Goal: Information Seeking & Learning: Learn about a topic

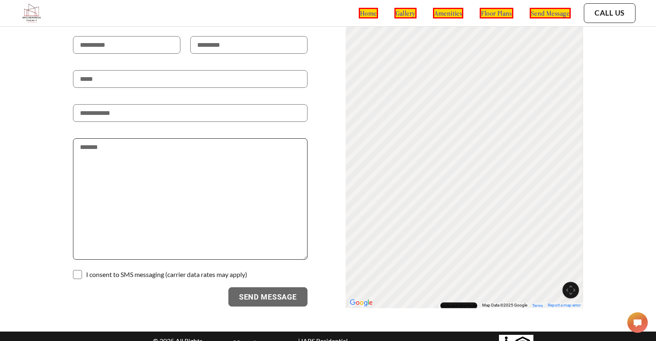
scroll to position [1672, 0]
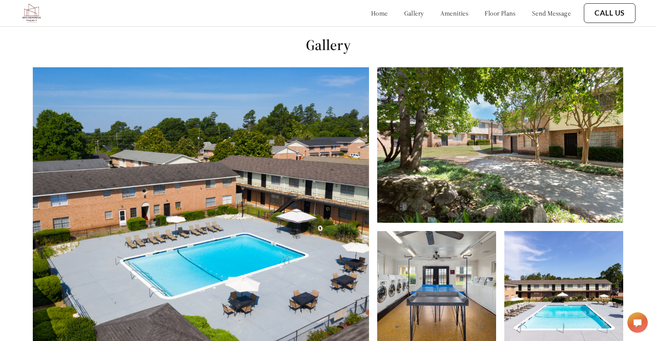
scroll to position [341, 0]
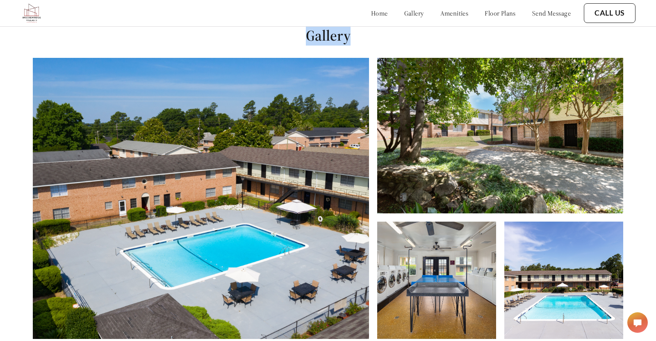
drag, startPoint x: 304, startPoint y: 33, endPoint x: 352, endPoint y: 32, distance: 48.4
click at [352, 32] on h1 "Gallery" at bounding box center [328, 35] width 656 height 18
copy h1 "Gallery"
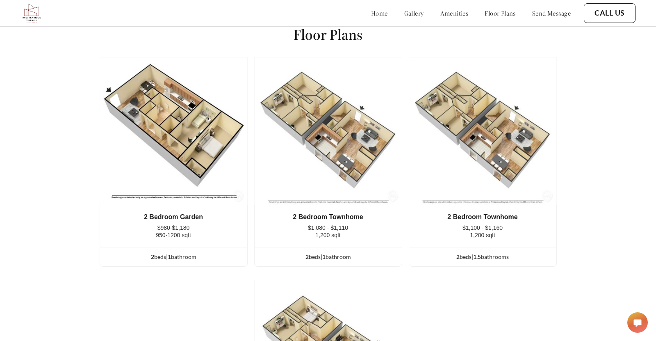
scroll to position [1059, 0]
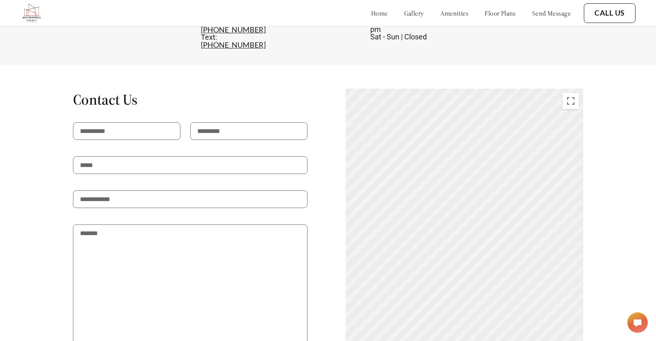
scroll to position [1585, 0]
drag, startPoint x: 54, startPoint y: 79, endPoint x: 142, endPoint y: 73, distance: 88.3
click at [142, 89] on div "Contact Us I consent to SMS messaging (carrier data rates may apply) Send Messa…" at bounding box center [327, 242] width 577 height 306
copy h1 "Contact Us"
